Goal: Find specific page/section: Find specific page/section

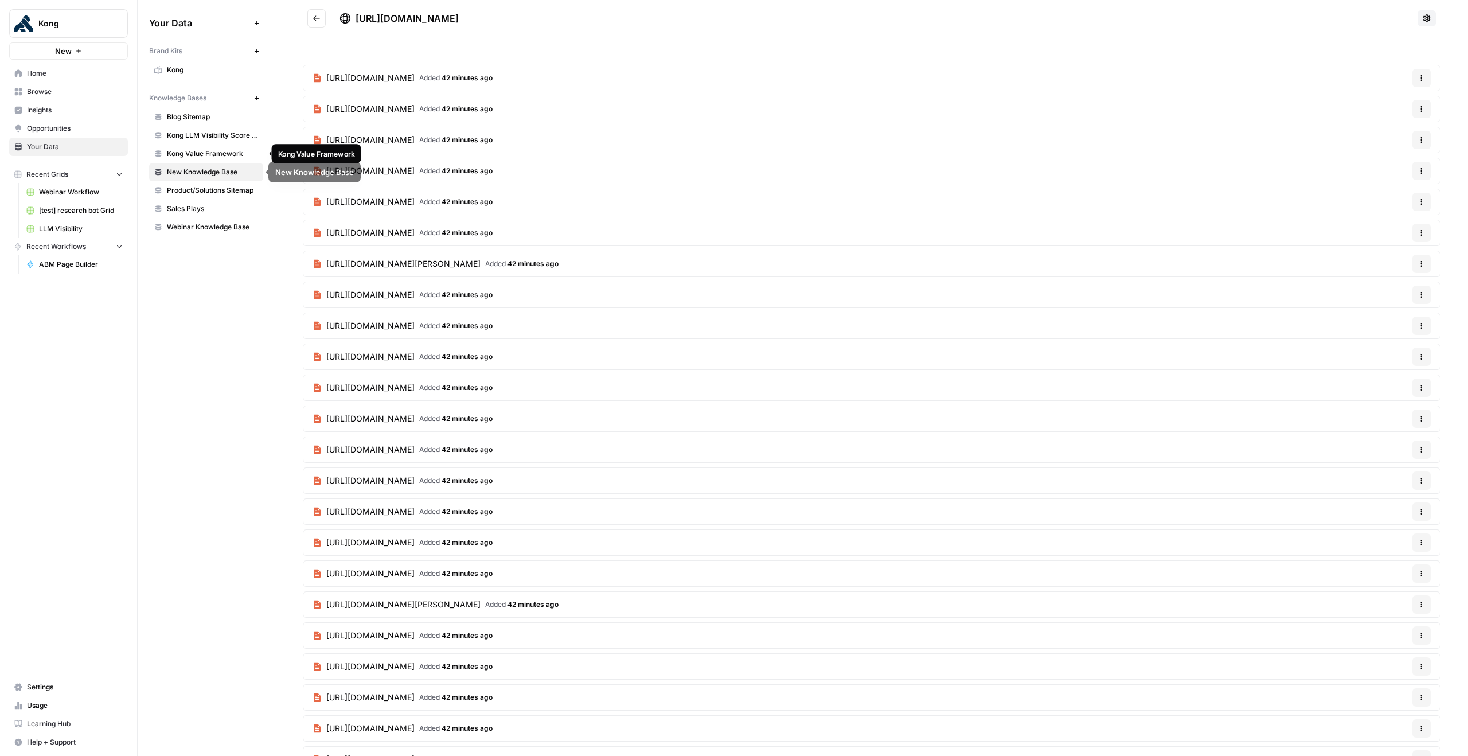
click at [209, 157] on span "Kong Value Framework" at bounding box center [212, 154] width 91 height 10
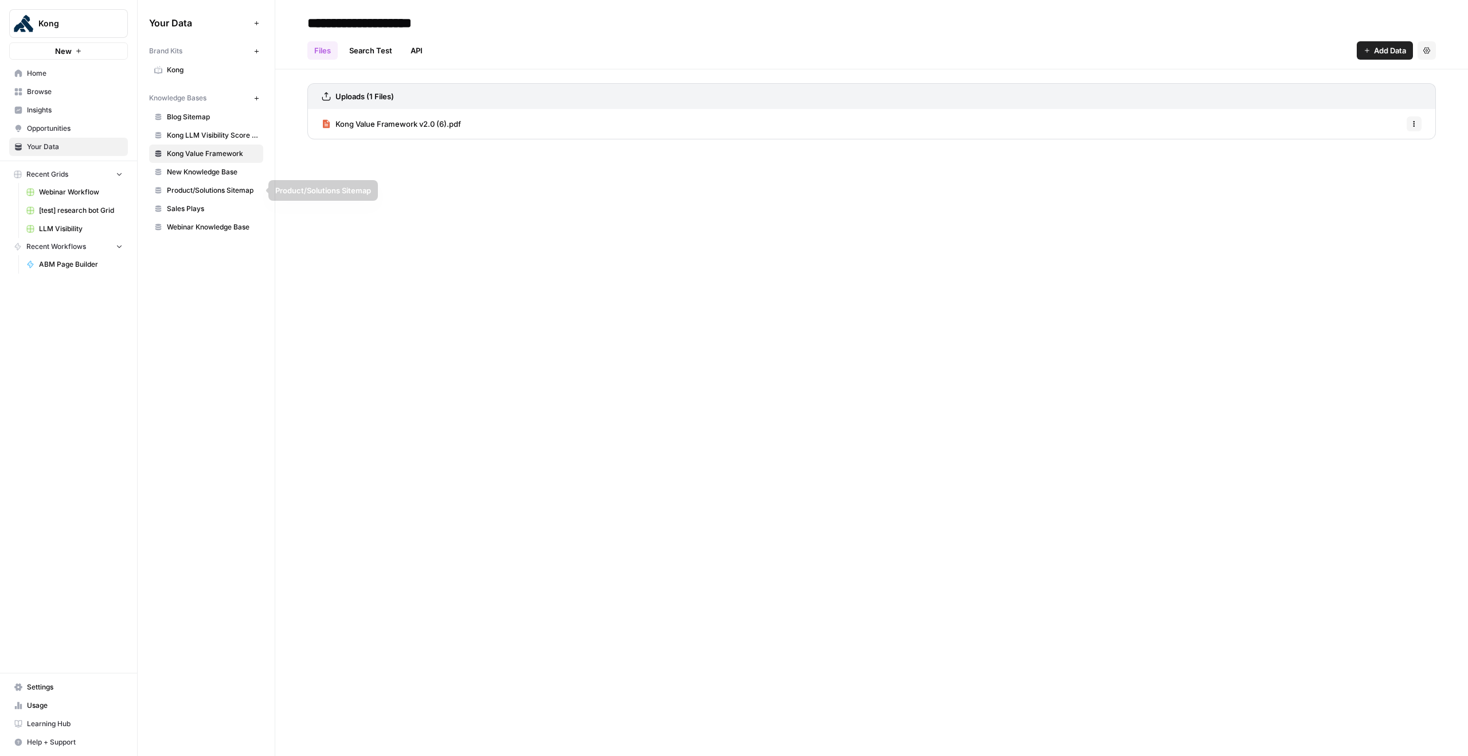
click at [193, 209] on span "Sales Plays" at bounding box center [212, 209] width 91 height 10
click at [411, 126] on div "Sales plays (4).pdf Options" at bounding box center [871, 124] width 1129 height 30
